Goal: Information Seeking & Learning: Understand process/instructions

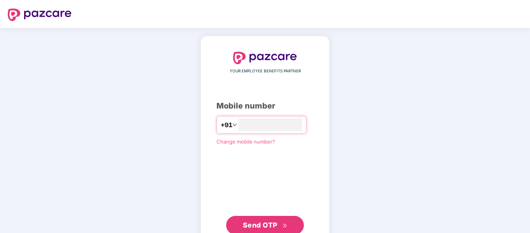
type input "**********"
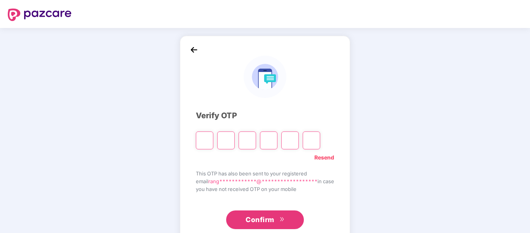
type input "*"
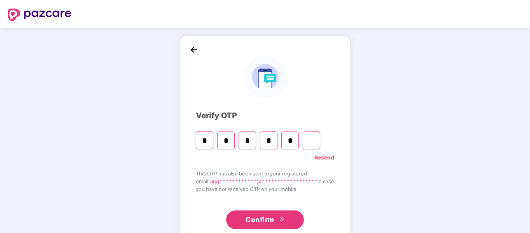
type input "*"
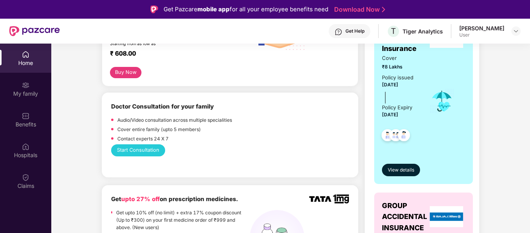
scroll to position [75, 0]
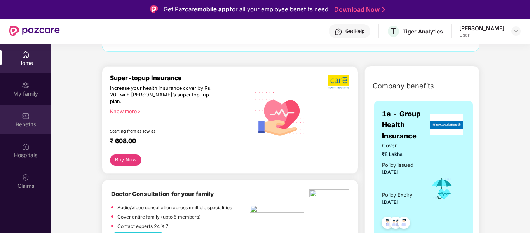
click at [22, 118] on img at bounding box center [26, 116] width 8 height 8
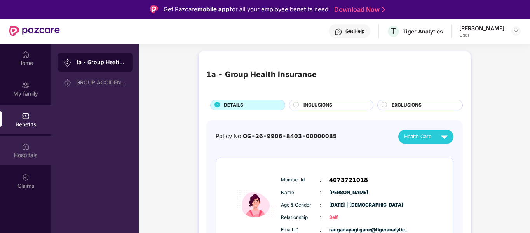
click at [23, 146] on img at bounding box center [26, 147] width 8 height 8
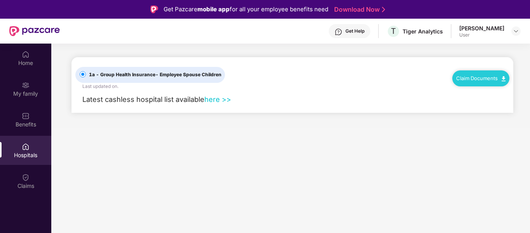
click at [223, 99] on link "here >>" at bounding box center [217, 99] width 27 height 9
click at [518, 34] on img at bounding box center [516, 31] width 6 height 6
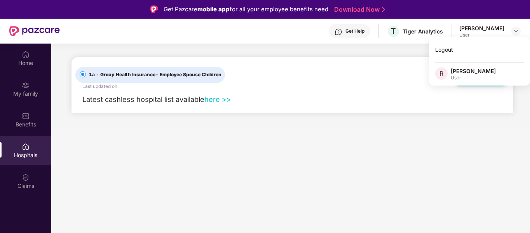
click at [461, 33] on div "User" at bounding box center [481, 35] width 45 height 6
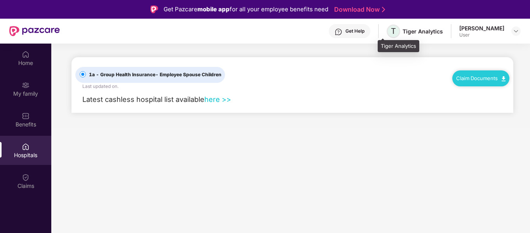
click at [386, 33] on span "T" at bounding box center [393, 31] width 14 height 14
click at [391, 33] on span "T" at bounding box center [393, 30] width 5 height 9
click at [402, 33] on div "Tiger Analytics" at bounding box center [422, 31] width 40 height 7
click at [480, 77] on link "Claim Documents" at bounding box center [480, 78] width 49 height 6
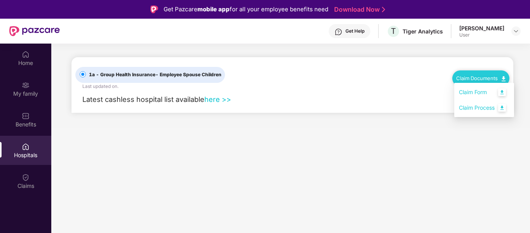
click at [494, 106] on link "Claim Process" at bounding box center [484, 107] width 50 height 17
click at [515, 29] on img at bounding box center [516, 31] width 6 height 6
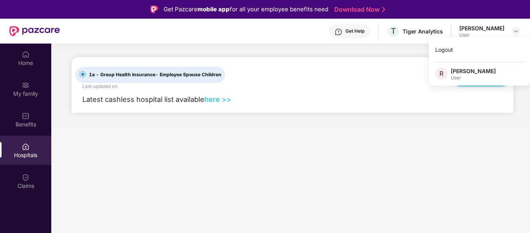
click at [309, 96] on div "Latest cashless hospital list available here >>" at bounding box center [292, 101] width 434 height 23
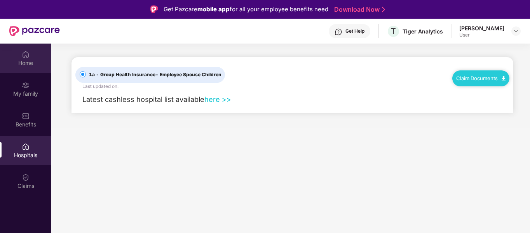
click at [33, 51] on div "Home" at bounding box center [25, 57] width 51 height 29
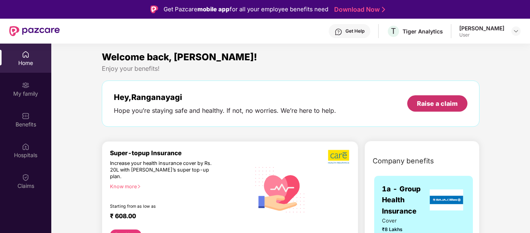
click at [443, 97] on div "Raise a claim" at bounding box center [437, 103] width 60 height 16
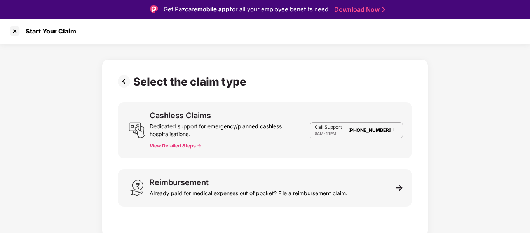
click at [170, 145] on button "View Detailed Steps ->" at bounding box center [176, 146] width 52 height 6
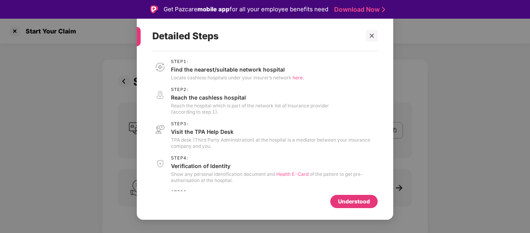
click at [297, 79] on span "here." at bounding box center [297, 78] width 11 height 6
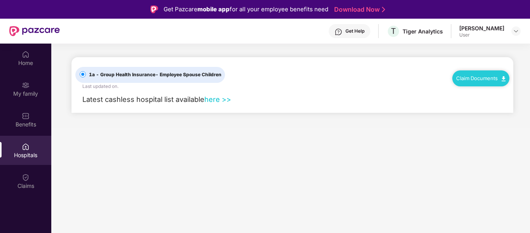
click at [222, 101] on link "here >>" at bounding box center [217, 99] width 27 height 9
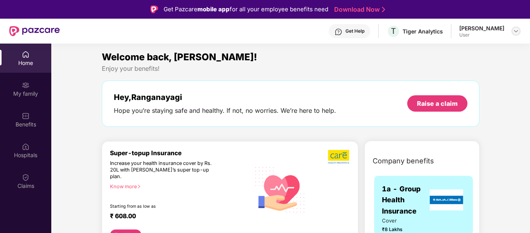
click at [516, 31] on img at bounding box center [516, 31] width 6 height 6
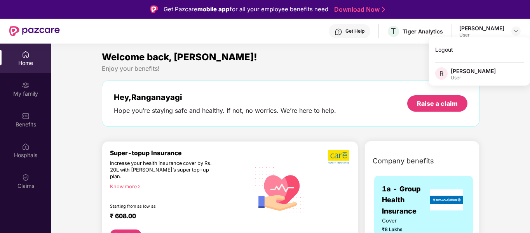
click at [29, 59] on div "Home" at bounding box center [25, 63] width 51 height 8
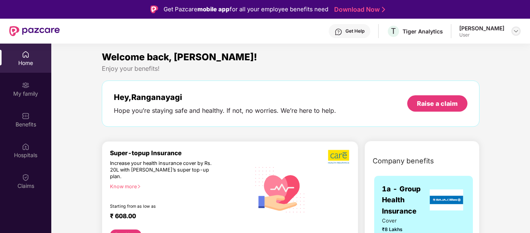
click at [517, 31] on img at bounding box center [516, 31] width 6 height 6
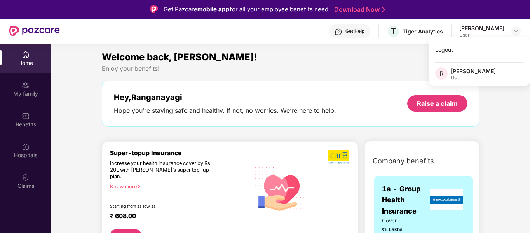
click at [448, 72] on div "R" at bounding box center [443, 74] width 16 height 14
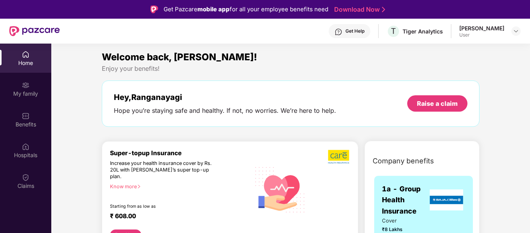
click at [452, 70] on div "Enjoy your benefits!" at bounding box center [290, 68] width 377 height 8
click at [24, 88] on img at bounding box center [26, 85] width 8 height 8
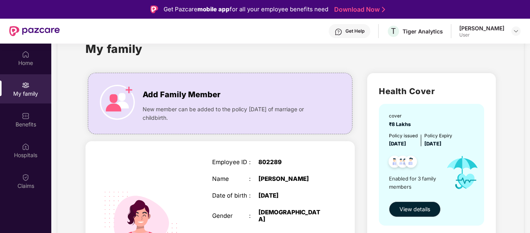
scroll to position [39, 0]
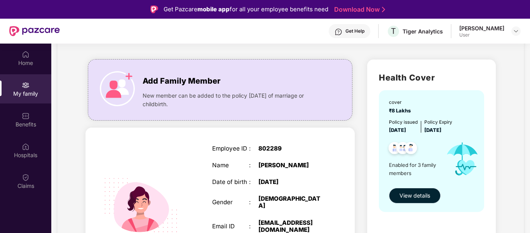
click at [422, 196] on span "View details" at bounding box center [414, 195] width 31 height 9
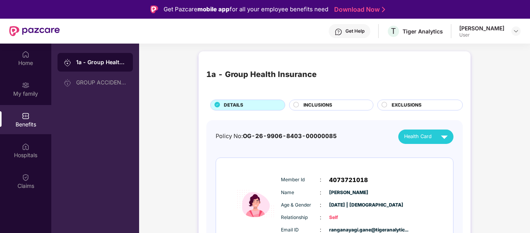
click at [337, 105] on div "INCLUSIONS" at bounding box center [334, 105] width 70 height 9
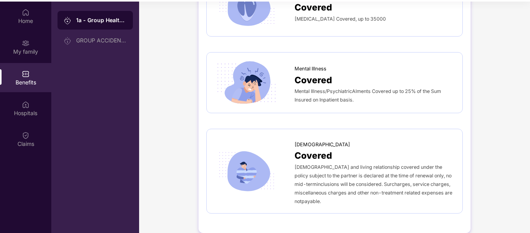
scroll to position [43, 0]
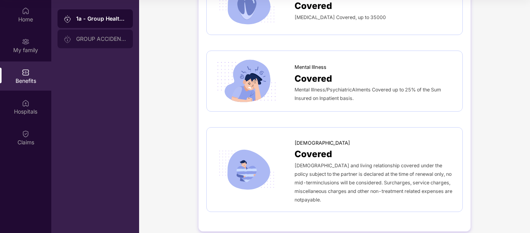
click at [104, 35] on div "GROUP ACCIDENTAL INSURANCE" at bounding box center [94, 39] width 75 height 19
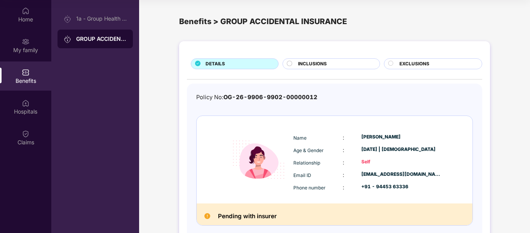
click at [323, 63] on span "INCLUSIONS" at bounding box center [312, 63] width 29 height 7
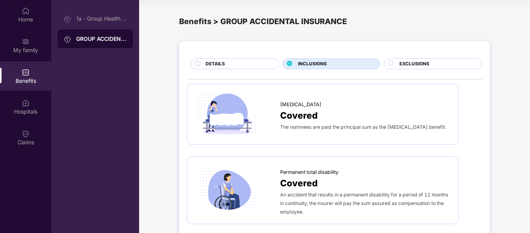
click at [419, 59] on div "EXCLUSIONS" at bounding box center [433, 63] width 98 height 11
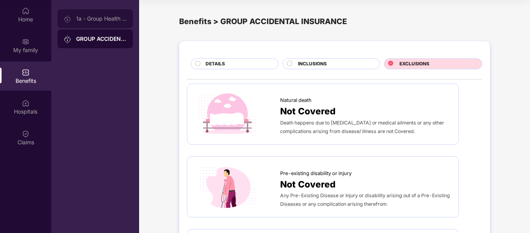
click at [100, 20] on div "1a - Group Health Insurance" at bounding box center [101, 19] width 50 height 6
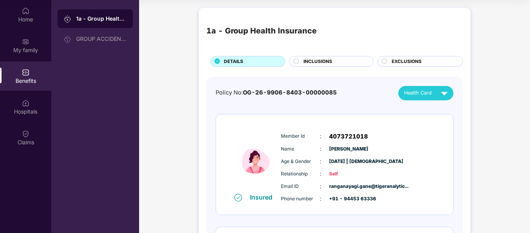
click at [370, 55] on div "1a - Group Health Insurance DETAILS INCLUSIONS EXCLUSIONS" at bounding box center [334, 41] width 256 height 51
click at [426, 63] on div "EXCLUSIONS" at bounding box center [423, 62] width 71 height 9
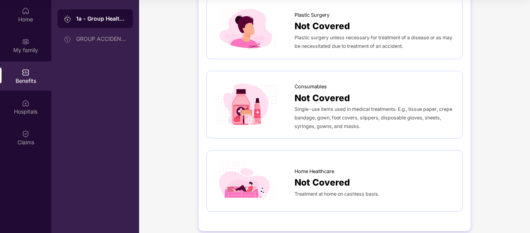
scroll to position [456, 0]
